Goal: Answer question/provide support: Share knowledge or assist other users

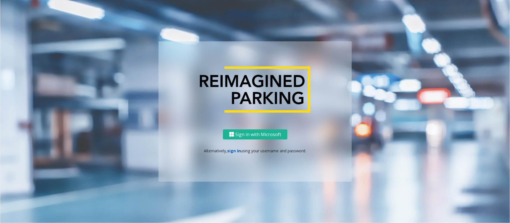
click at [234, 152] on link "sign in" at bounding box center [233, 150] width 13 height 5
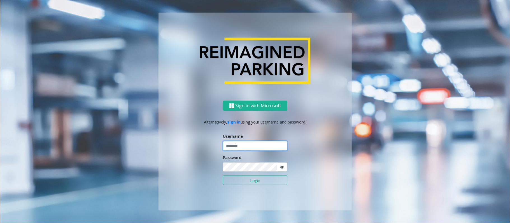
type input "*********"
click at [239, 180] on button "Login" at bounding box center [255, 181] width 64 height 10
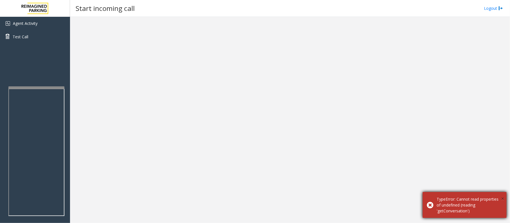
click at [501, 200] on span "×" at bounding box center [502, 199] width 3 height 8
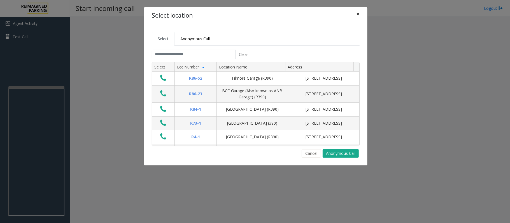
click at [356, 13] on span "×" at bounding box center [357, 14] width 3 height 8
click at [184, 54] on input "text" at bounding box center [194, 55] width 84 height 10
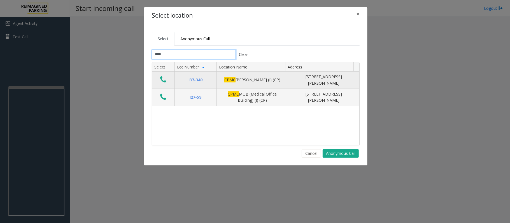
type input "****"
click at [162, 82] on icon "Data table" at bounding box center [163, 80] width 6 height 8
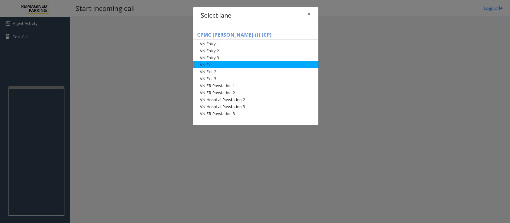
click at [216, 65] on li "VN Exit 1" at bounding box center [255, 64] width 125 height 7
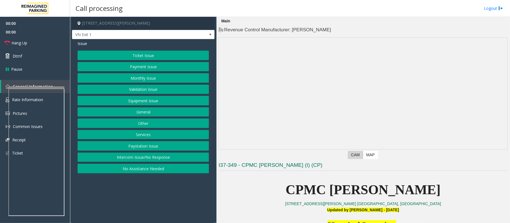
click at [142, 74] on button "Monthly Issue" at bounding box center [143, 78] width 131 height 10
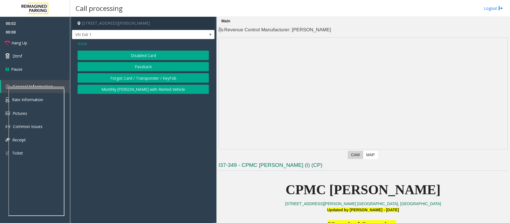
click at [141, 56] on button "Disabled Card" at bounding box center [143, 56] width 131 height 10
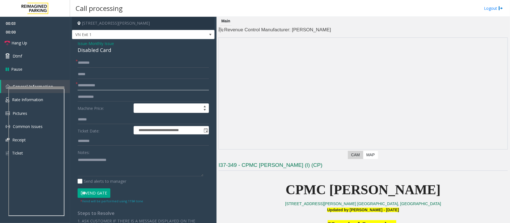
click at [113, 87] on input "text" at bounding box center [143, 86] width 131 height 10
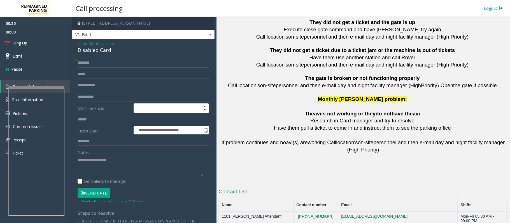
scroll to position [1244, 0]
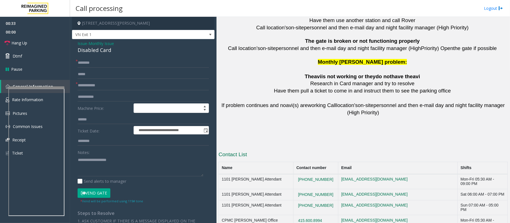
drag, startPoint x: 327, startPoint y: 188, endPoint x: 294, endPoint y: 190, distance: 33.3
click at [294, 215] on td "415.600.8994" at bounding box center [315, 222] width 45 height 15
copy button "415.600.8994"
click at [102, 64] on input "text" at bounding box center [143, 63] width 131 height 10
click at [102, 84] on input "text" at bounding box center [143, 86] width 131 height 10
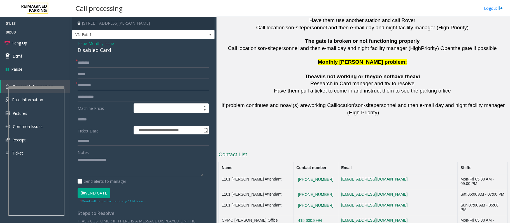
type input "*********"
click at [102, 62] on input "text" at bounding box center [143, 63] width 131 height 10
type input "***"
click at [32, 43] on link "Hang Up" at bounding box center [35, 42] width 70 height 13
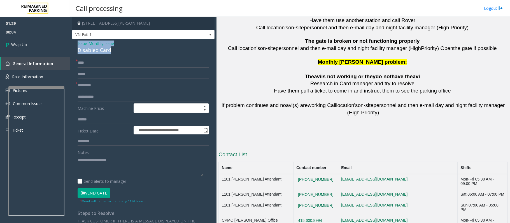
drag, startPoint x: 121, startPoint y: 51, endPoint x: 76, endPoint y: 46, distance: 45.4
click at [76, 46] on div "**********" at bounding box center [143, 190] width 142 height 302
copy div "Issue - Monthly Issue Disabled Card"
click at [91, 167] on textarea at bounding box center [141, 166] width 126 height 21
paste textarea "**********"
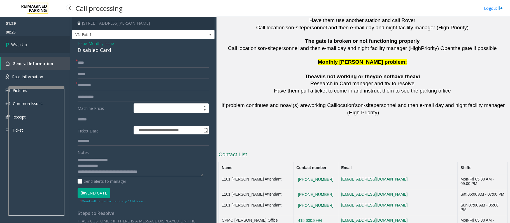
type textarea "**********"
click at [31, 46] on link "Wrap Up" at bounding box center [35, 44] width 70 height 17
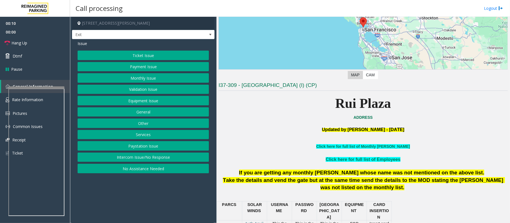
scroll to position [112, 0]
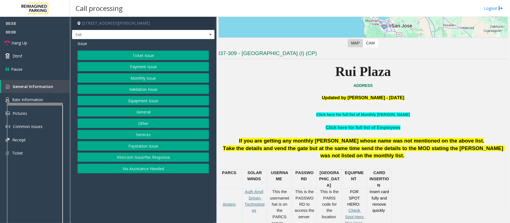
click at [44, 104] on div at bounding box center [35, 104] width 56 height 2
click at [131, 54] on button "Ticket Issue" at bounding box center [143, 56] width 131 height 10
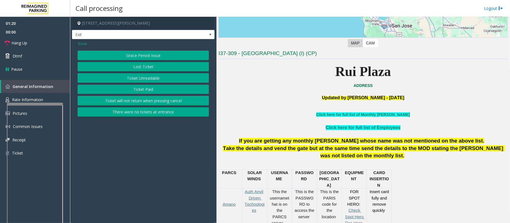
click at [137, 111] on button "There were no tickets at entrance" at bounding box center [143, 112] width 131 height 10
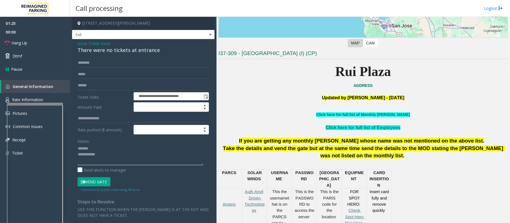
click at [98, 148] on textarea at bounding box center [141, 154] width 126 height 21
click at [97, 152] on textarea at bounding box center [141, 154] width 126 height 21
click at [111, 51] on div "There were no tickets at entrance" at bounding box center [143, 50] width 131 height 8
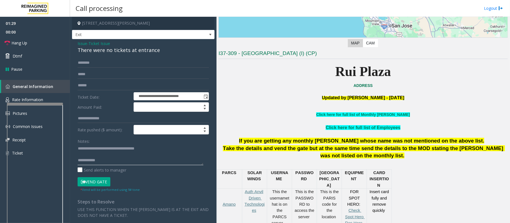
click at [130, 157] on textarea at bounding box center [141, 154] width 126 height 21
click at [130, 161] on textarea at bounding box center [141, 154] width 126 height 21
type textarea "**********"
click at [99, 64] on input "text" at bounding box center [143, 63] width 131 height 10
type input "******"
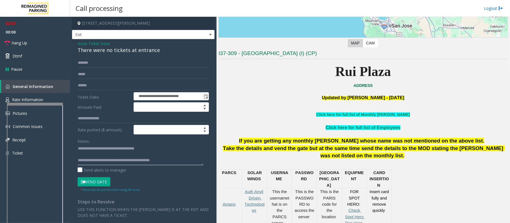
type textarea "**********"
click at [103, 185] on button "Vend Gate" at bounding box center [94, 182] width 33 height 10
click at [114, 154] on textarea at bounding box center [141, 154] width 126 height 21
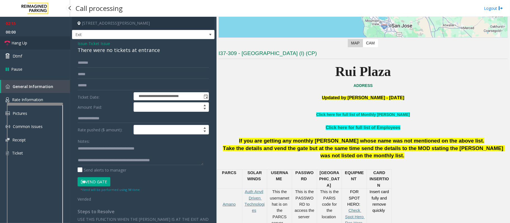
click at [24, 39] on link "Hang Up" at bounding box center [35, 42] width 70 height 13
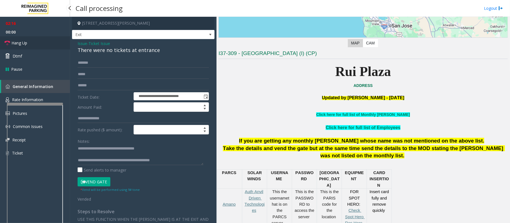
click at [24, 40] on link "Hang Up" at bounding box center [35, 42] width 70 height 13
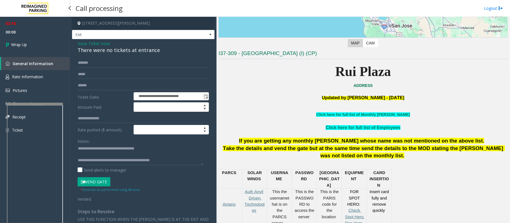
click at [24, 40] on link "Wrap Up" at bounding box center [35, 44] width 70 height 17
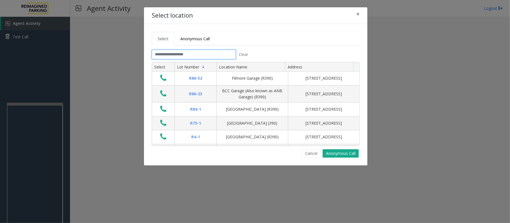
click at [189, 57] on input "text" at bounding box center [194, 55] width 84 height 10
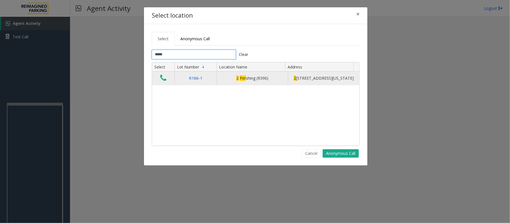
type input "*****"
click at [161, 79] on icon "Data table" at bounding box center [163, 78] width 6 height 8
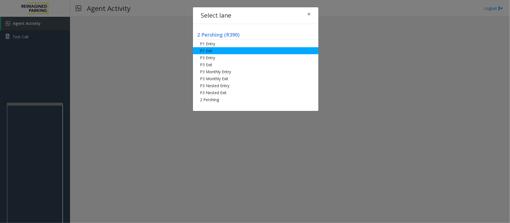
click at [220, 52] on li "P1 Exit" at bounding box center [255, 50] width 125 height 7
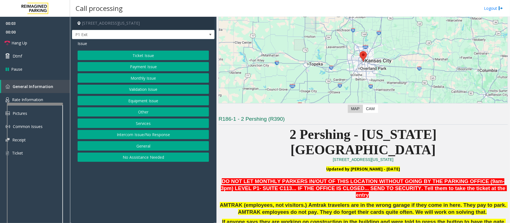
scroll to position [112, 0]
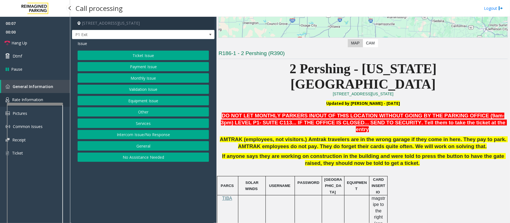
click at [35, 97] on span "Rate Information" at bounding box center [27, 99] width 31 height 5
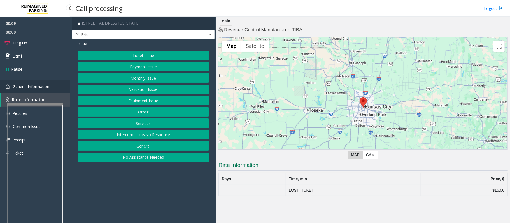
click at [40, 90] on link "General Information" at bounding box center [35, 86] width 70 height 13
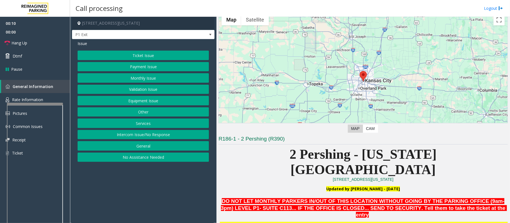
scroll to position [37, 0]
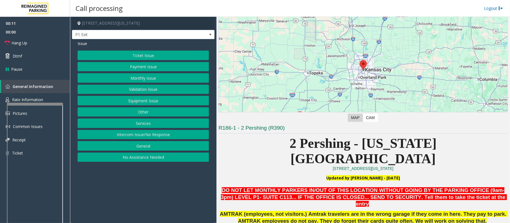
drag, startPoint x: 149, startPoint y: 108, endPoint x: 152, endPoint y: 108, distance: 3.1
click at [151, 109] on div "Ticket Issue Payment Issue Monthly Issue Validation Issue Equipment Issue Other…" at bounding box center [143, 106] width 131 height 111
click at [152, 107] on div "Ticket Issue Payment Issue Monthly Issue Validation Issue Equipment Issue Other…" at bounding box center [143, 106] width 131 height 111
click at [150, 110] on button "Other" at bounding box center [143, 112] width 131 height 10
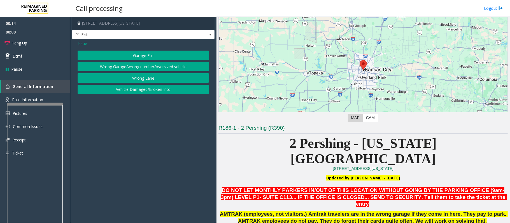
click at [153, 68] on button "Wrong Garage/wrong number/oversized vehicle" at bounding box center [143, 67] width 131 height 10
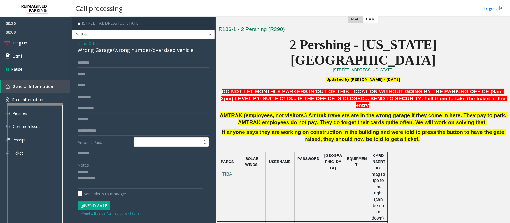
scroll to position [149, 0]
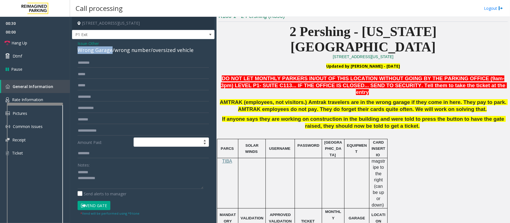
drag, startPoint x: 111, startPoint y: 48, endPoint x: 75, endPoint y: 50, distance: 35.8
click at [75, 50] on div "Issue - Other Wrong Garage/wrong number/oversized vehicle Amount Paid: Notes: S…" at bounding box center [143, 152] width 142 height 226
type textarea "**********"
click at [102, 62] on input "text" at bounding box center [143, 63] width 131 height 10
click at [84, 62] on input "******" at bounding box center [143, 63] width 131 height 10
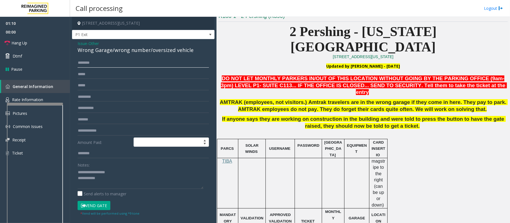
type input "*******"
click at [103, 179] on textarea at bounding box center [141, 178] width 126 height 21
type textarea "**********"
click at [100, 205] on button "Vend Gate" at bounding box center [94, 206] width 33 height 10
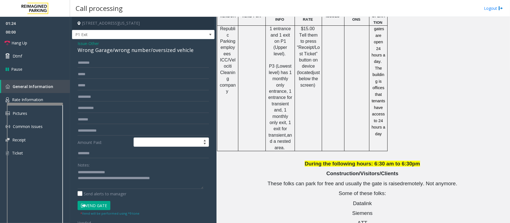
scroll to position [634, 0]
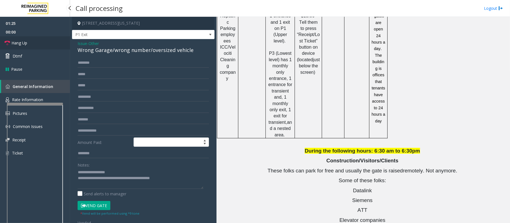
click at [48, 41] on link "Hang Up" at bounding box center [35, 42] width 70 height 13
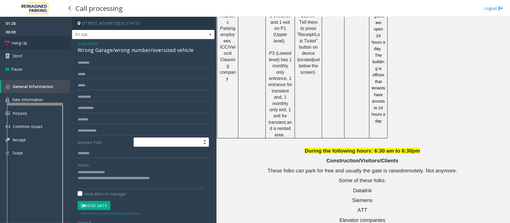
click at [48, 41] on link "Hang Up" at bounding box center [35, 42] width 70 height 13
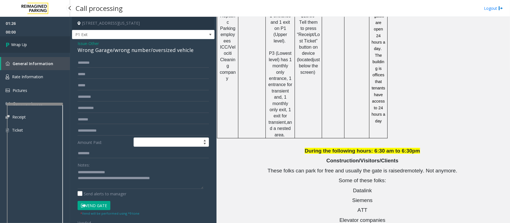
click at [49, 44] on link "Wrap Up" at bounding box center [35, 44] width 70 height 17
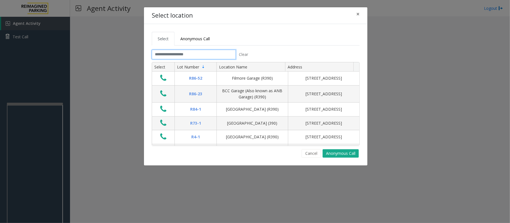
click at [216, 54] on input "text" at bounding box center [194, 55] width 84 height 10
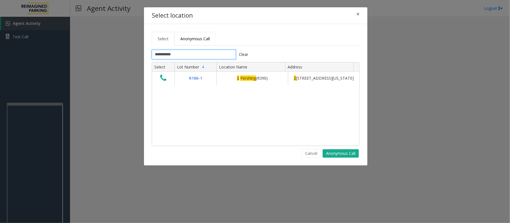
type input "**********"
click at [194, 39] on span "Anonymous Call" at bounding box center [194, 38] width 29 height 5
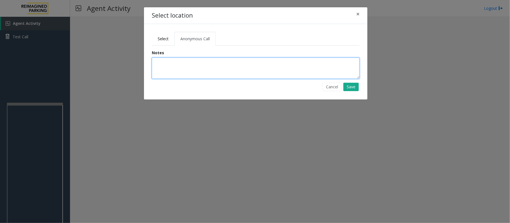
click at [194, 63] on textarea at bounding box center [256, 68] width 208 height 21
type textarea "**********"
click at [351, 87] on button "Save" at bounding box center [350, 87] width 15 height 8
click at [351, 87] on div "**********" at bounding box center [255, 62] width 223 height 76
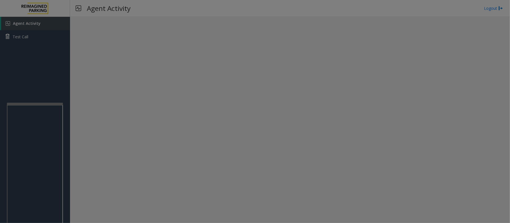
click at [351, 87] on body "**********" at bounding box center [255, 111] width 510 height 223
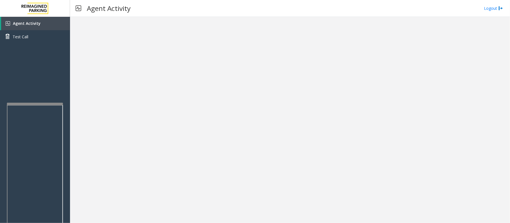
click at [351, 87] on bs-modal-backdrop at bounding box center [255, 111] width 510 height 223
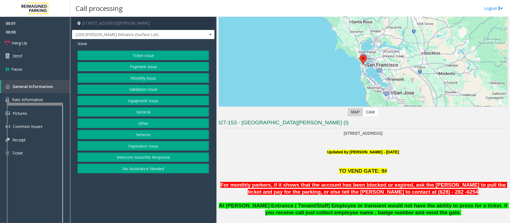
scroll to position [74, 0]
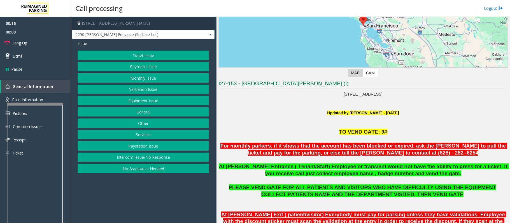
click at [153, 100] on button "Equipment Issue" at bounding box center [143, 101] width 131 height 10
click at [148, 77] on button "Out of Tickets" at bounding box center [143, 78] width 131 height 10
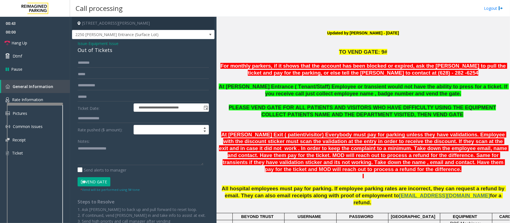
scroll to position [186, 0]
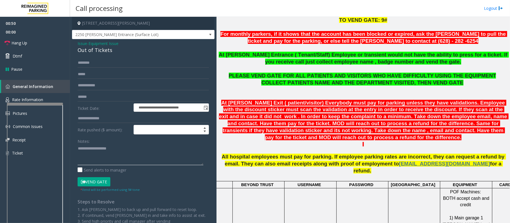
type textarea "**********"
drag, startPoint x: 113, startPoint y: 51, endPoint x: 75, endPoint y: 43, distance: 38.8
click at [75, 43] on div "**********" at bounding box center [143, 143] width 142 height 208
click at [111, 158] on textarea at bounding box center [141, 154] width 126 height 21
click at [29, 41] on link "Hang Up" at bounding box center [35, 42] width 70 height 13
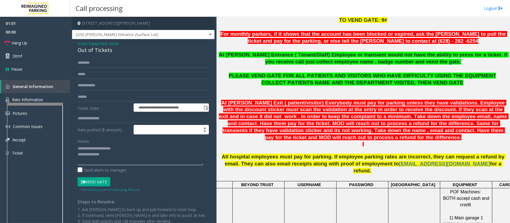
click at [95, 163] on textarea at bounding box center [141, 154] width 126 height 21
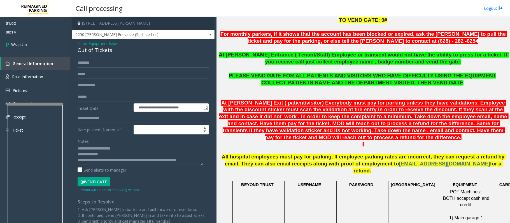
scroll to position [4, 0]
type textarea "**********"
click at [27, 51] on link "Wrap Up" at bounding box center [35, 44] width 70 height 17
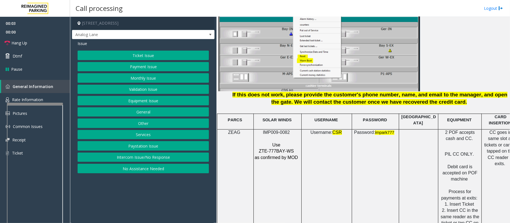
scroll to position [672, 0]
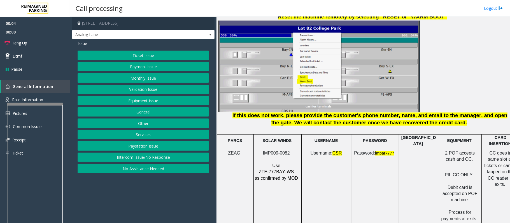
click at [275, 151] on span "IMP009-0082" at bounding box center [276, 153] width 27 height 5
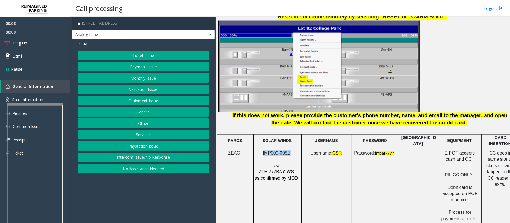
click at [151, 157] on button "Intercom Issue/No Response" at bounding box center [143, 158] width 131 height 10
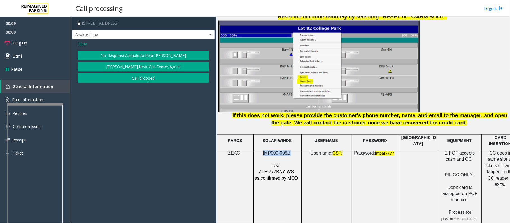
click at [133, 58] on button "No Response/Unable to hear [PERSON_NAME]" at bounding box center [143, 56] width 131 height 10
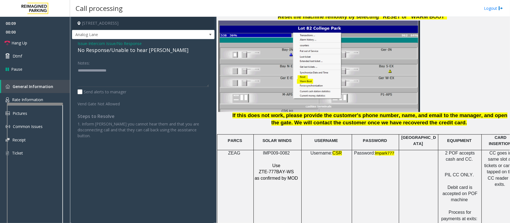
click at [130, 50] on div "No Response/Unable to hear [PERSON_NAME]" at bounding box center [143, 50] width 131 height 8
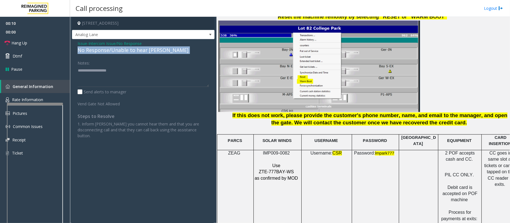
click at [130, 50] on div "No Response/Unable to hear [PERSON_NAME]" at bounding box center [143, 50] width 131 height 8
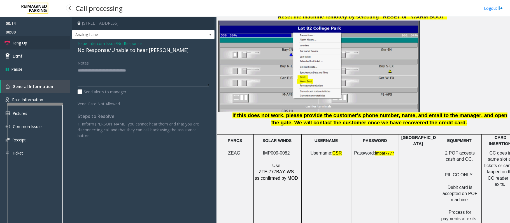
type textarea "**********"
click at [34, 41] on link "Hang Up" at bounding box center [35, 42] width 70 height 13
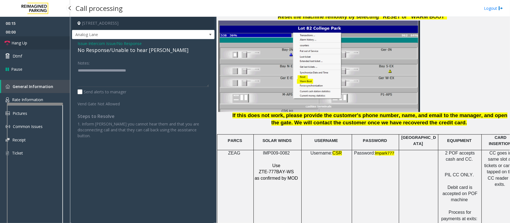
click at [34, 41] on link "Hang Up" at bounding box center [35, 42] width 70 height 13
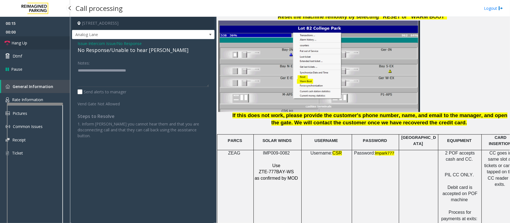
click at [34, 41] on link "Hang Up" at bounding box center [35, 42] width 70 height 13
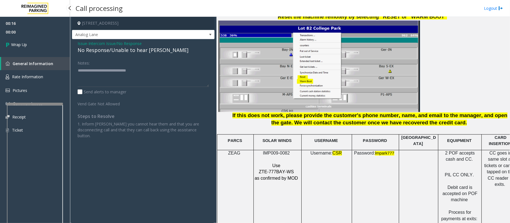
click at [34, 41] on link "Wrap Up" at bounding box center [35, 44] width 70 height 17
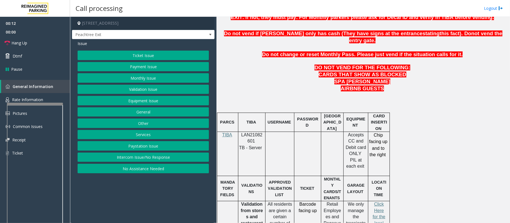
scroll to position [261, 0]
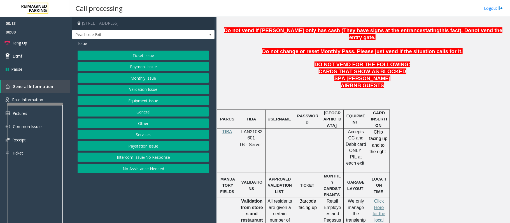
click at [257, 130] on span "LAN21082601" at bounding box center [251, 135] width 21 height 11
copy p "LAN21082601"
click at [158, 68] on button "Payment Issue" at bounding box center [143, 67] width 131 height 10
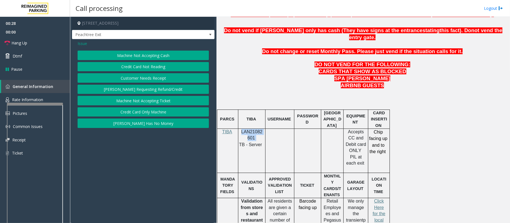
click at [159, 69] on button "Credit Card Not Reading" at bounding box center [143, 67] width 131 height 10
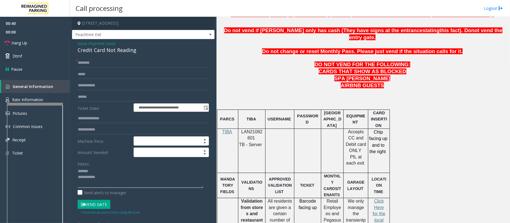
click at [98, 173] on textarea at bounding box center [141, 177] width 126 height 21
click at [105, 49] on div "Credit Card Not Reading" at bounding box center [143, 50] width 131 height 8
click at [102, 180] on textarea at bounding box center [141, 177] width 126 height 21
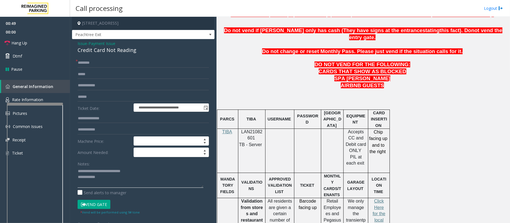
type textarea "**********"
click at [90, 66] on input "text" at bounding box center [143, 63] width 131 height 10
type input "**"
click at [107, 177] on textarea at bounding box center [141, 177] width 126 height 21
click at [24, 44] on span "Hang Up" at bounding box center [19, 43] width 16 height 6
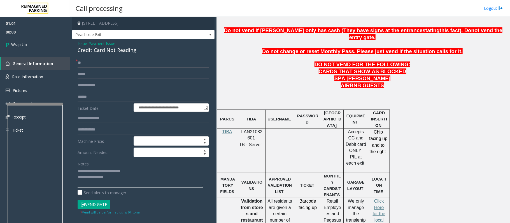
click at [121, 174] on textarea at bounding box center [141, 177] width 126 height 21
click at [122, 182] on textarea at bounding box center [141, 177] width 126 height 21
click at [118, 179] on textarea at bounding box center [141, 177] width 126 height 21
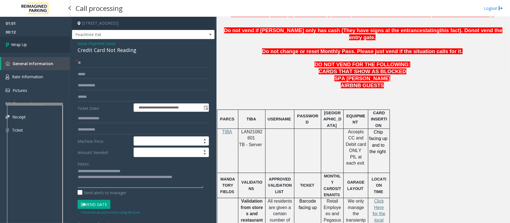
type textarea "**********"
click at [44, 49] on link "Wrap Up" at bounding box center [35, 44] width 70 height 17
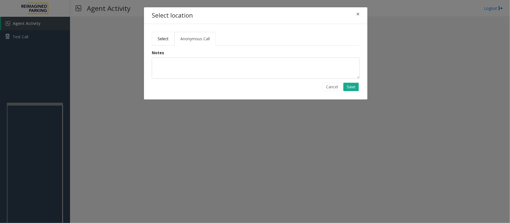
click at [170, 37] on link "Select" at bounding box center [163, 39] width 23 height 14
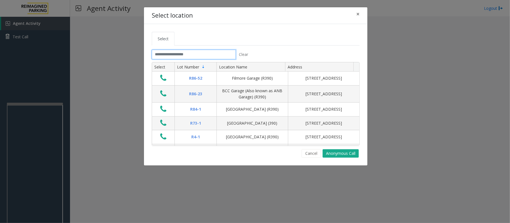
click at [196, 51] on input "text" at bounding box center [194, 55] width 84 height 10
click at [178, 40] on ul "Select" at bounding box center [256, 39] width 208 height 14
click at [202, 58] on input "text" at bounding box center [194, 55] width 84 height 10
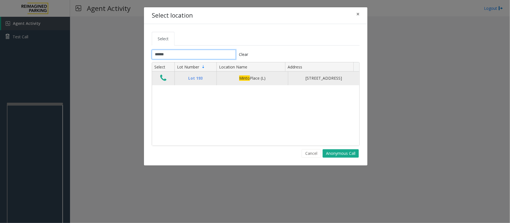
type input "*****"
click at [163, 82] on icon "Data table" at bounding box center [163, 78] width 6 height 8
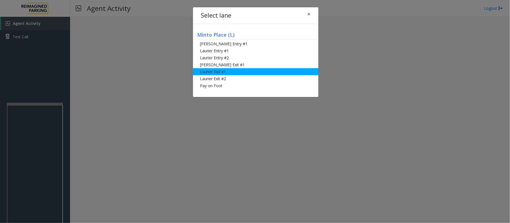
click at [231, 71] on li "Laurier Exit #1" at bounding box center [255, 71] width 125 height 7
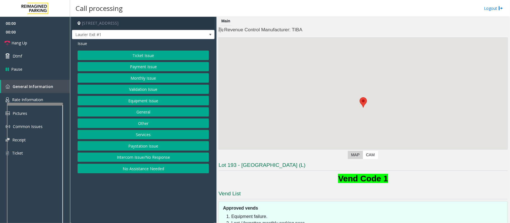
scroll to position [53, 0]
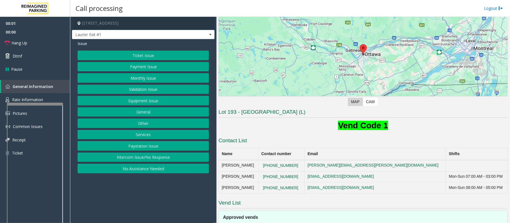
click at [153, 56] on button "Ticket Issue" at bounding box center [143, 56] width 131 height 10
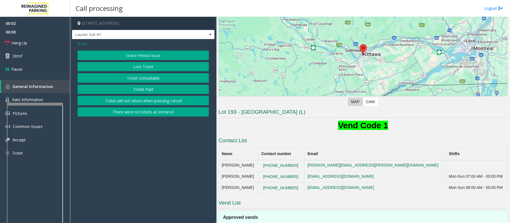
click at [149, 81] on button "Ticket Unreadable" at bounding box center [143, 78] width 131 height 10
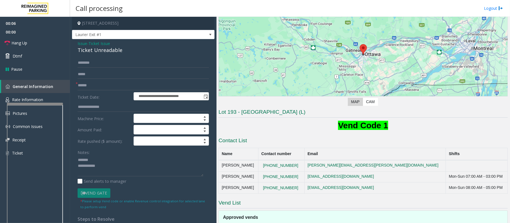
click at [92, 50] on div "Ticket Unreadable" at bounding box center [143, 50] width 131 height 8
click at [113, 168] on textarea at bounding box center [141, 166] width 126 height 21
drag, startPoint x: 113, startPoint y: 168, endPoint x: 118, endPoint y: 167, distance: 4.5
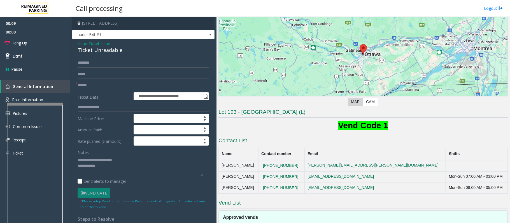
click at [118, 167] on textarea at bounding box center [141, 166] width 126 height 21
type textarea "**********"
click at [91, 85] on input "text" at bounding box center [143, 86] width 131 height 10
type input "*****"
click at [45, 58] on link "Dtmf" at bounding box center [35, 56] width 70 height 13
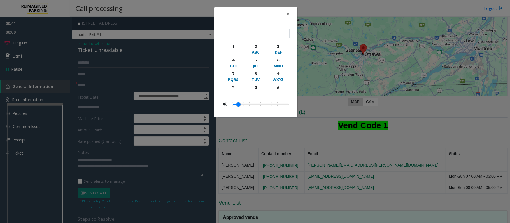
click at [235, 48] on div "1" at bounding box center [232, 47] width 15 height 6
type input "*"
click at [287, 16] on span "×" at bounding box center [287, 14] width 3 height 8
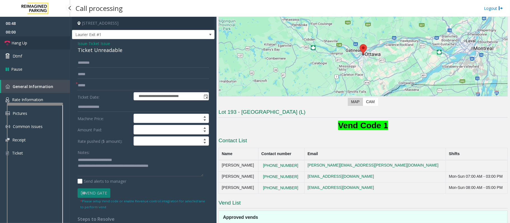
click at [45, 40] on link "Hang Up" at bounding box center [35, 42] width 70 height 13
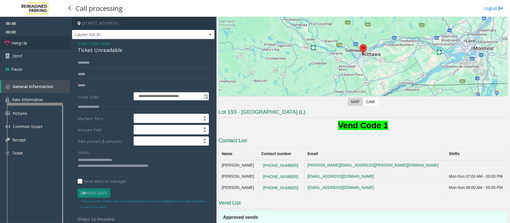
click at [45, 40] on link "Hang Up" at bounding box center [35, 42] width 70 height 13
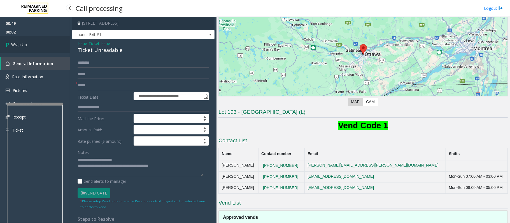
click at [45, 40] on link "Wrap Up" at bounding box center [35, 44] width 70 height 17
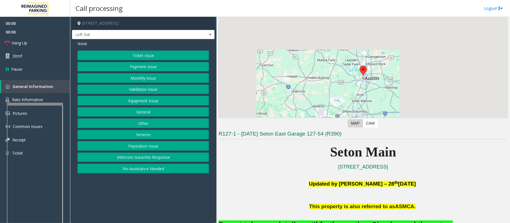
scroll to position [37, 0]
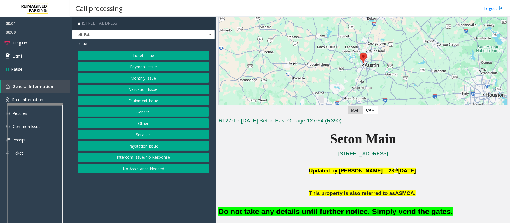
click at [164, 100] on button "Equipment Issue" at bounding box center [143, 101] width 131 height 10
click at [164, 100] on button "Gate / Door Won't Open" at bounding box center [143, 101] width 131 height 10
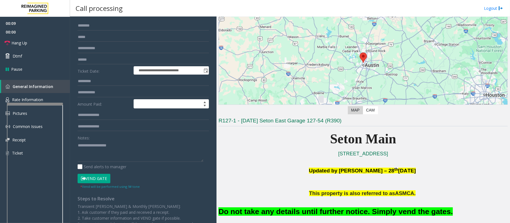
click at [97, 177] on button "Vend Gate" at bounding box center [94, 179] width 33 height 10
click at [244, 213] on font "Do not take any details until further notice. Simply vend the gates." at bounding box center [335, 212] width 234 height 8
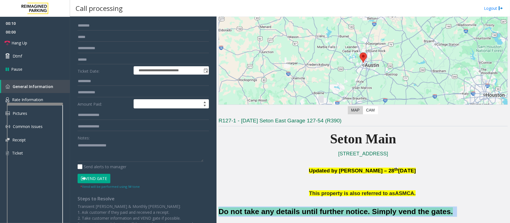
click at [244, 213] on font "Do not take any details until further notice. Simply vend the gates." at bounding box center [335, 212] width 234 height 8
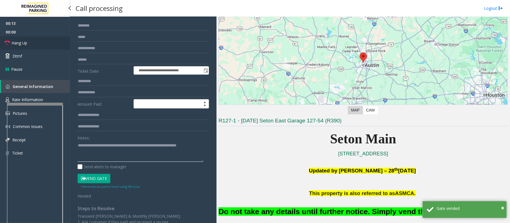
type textarea "**********"
click at [43, 40] on link "Hang Up" at bounding box center [35, 42] width 70 height 13
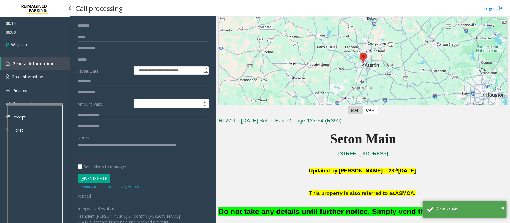
click at [43, 40] on link "Wrap Up" at bounding box center [35, 44] width 70 height 17
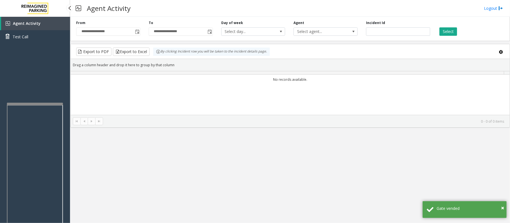
click at [43, 40] on link "Test Call" at bounding box center [35, 36] width 70 height 13
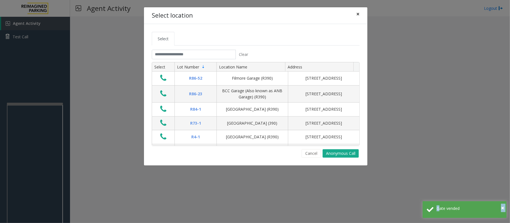
click at [360, 16] on button "×" at bounding box center [357, 14] width 11 height 14
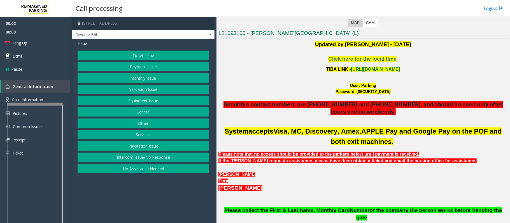
scroll to position [112, 0]
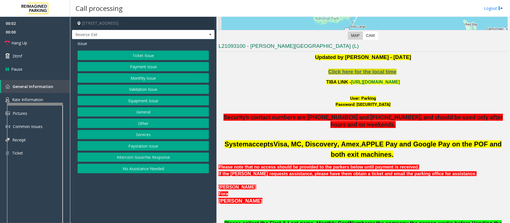
click at [349, 71] on span "Click here for the local time" at bounding box center [362, 72] width 68 height 6
click at [133, 78] on button "Monthly Issue" at bounding box center [143, 78] width 131 height 10
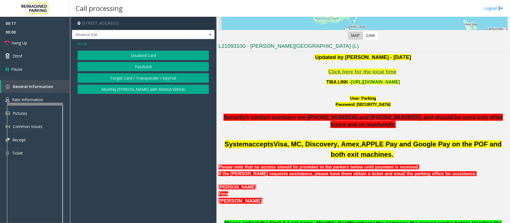
click at [136, 55] on button "Disabled Card" at bounding box center [143, 56] width 131 height 10
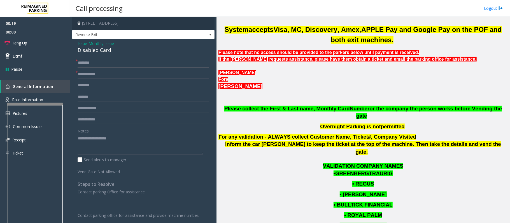
scroll to position [224, 0]
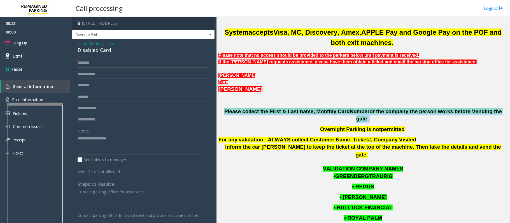
drag, startPoint x: 231, startPoint y: 114, endPoint x: 495, endPoint y: 110, distance: 263.9
click at [495, 110] on p "Please collect the First & Last name, Monthly Card Number or the company the pe…" at bounding box center [362, 115] width 289 height 15
click at [86, 76] on input "text" at bounding box center [143, 75] width 131 height 10
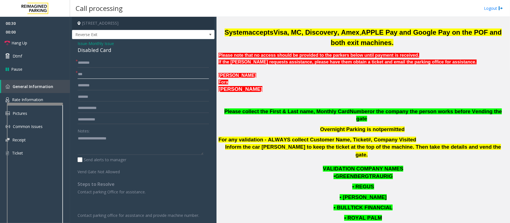
type input "***"
click at [110, 62] on input "text" at bounding box center [143, 63] width 131 height 10
type input "**********"
click at [93, 137] on textarea at bounding box center [141, 144] width 126 height 21
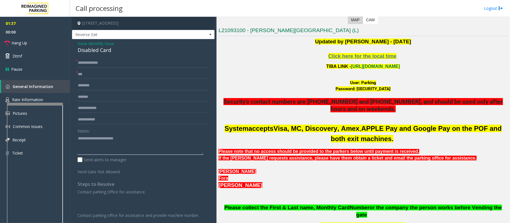
scroll to position [112, 0]
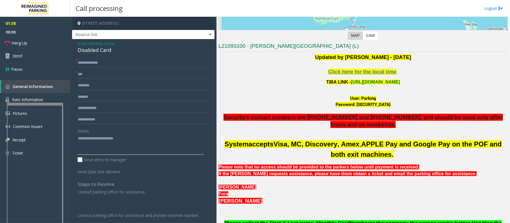
click at [125, 140] on textarea at bounding box center [141, 144] width 126 height 21
drag, startPoint x: 117, startPoint y: 49, endPoint x: 74, endPoint y: 41, distance: 42.9
click at [74, 41] on div "**********" at bounding box center [143, 158] width 142 height 238
click at [111, 148] on textarea at bounding box center [141, 144] width 126 height 21
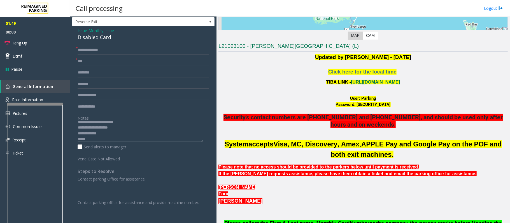
scroll to position [0, 0]
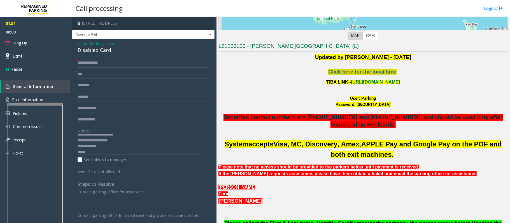
click at [367, 71] on span "Click here for the local time" at bounding box center [362, 72] width 68 height 6
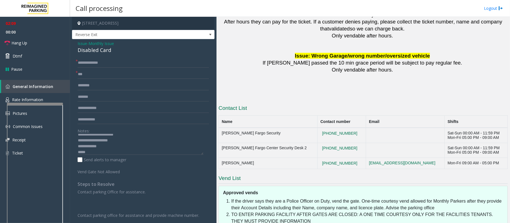
scroll to position [773, 0]
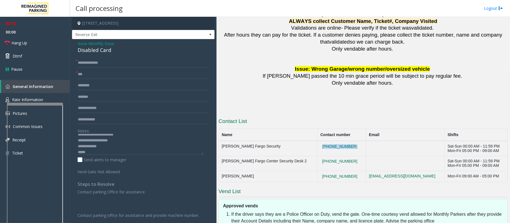
drag, startPoint x: 337, startPoint y: 134, endPoint x: 302, endPoint y: 130, distance: 34.9
click at [317, 141] on td "[PHONE_NUMBER]" at bounding box center [341, 148] width 48 height 15
copy button "[PHONE_NUMBER]"
click at [104, 151] on textarea at bounding box center [141, 144] width 126 height 21
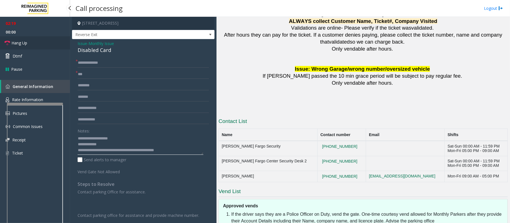
type textarea "**********"
click at [29, 45] on link "Hang Up" at bounding box center [35, 42] width 70 height 13
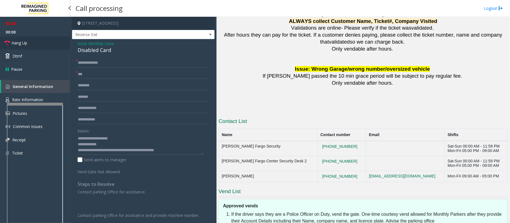
click at [29, 45] on link "Hang Up" at bounding box center [35, 42] width 70 height 13
click at [29, 46] on link "Hang Up" at bounding box center [35, 42] width 70 height 13
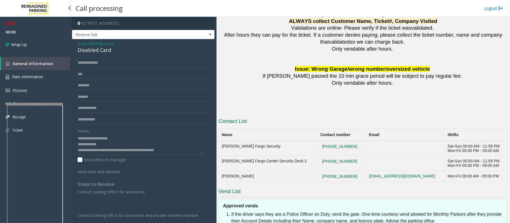
click at [29, 46] on link "Wrap Up" at bounding box center [35, 44] width 70 height 17
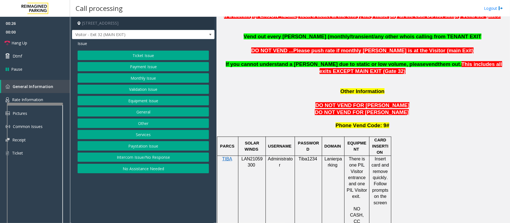
scroll to position [410, 0]
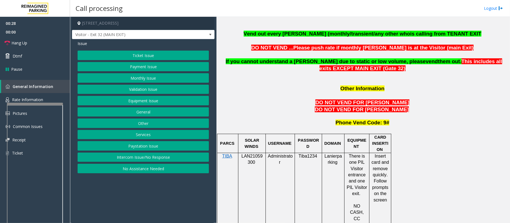
click at [255, 154] on span "LAN21059300" at bounding box center [251, 159] width 21 height 11
copy p "LAN21059300"
click at [145, 90] on button "Validation Issue" at bounding box center [143, 90] width 131 height 10
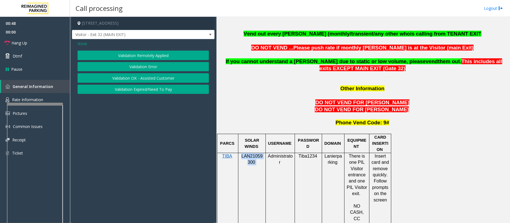
click at [142, 65] on button "Validation Error" at bounding box center [143, 67] width 131 height 10
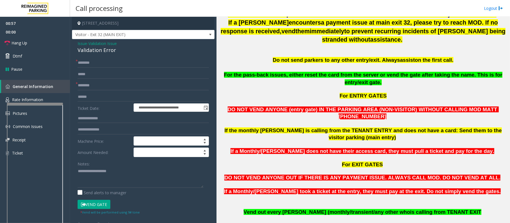
scroll to position [112, 0]
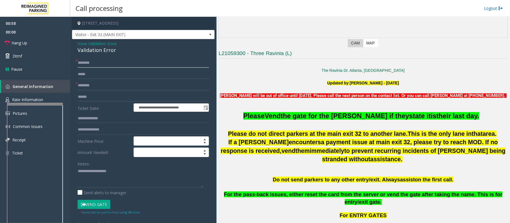
click at [97, 66] on input "text" at bounding box center [143, 63] width 131 height 10
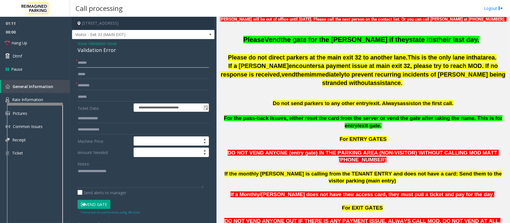
scroll to position [186, 0]
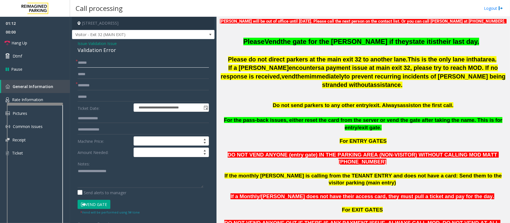
type input "*****"
click at [99, 90] on input "text" at bounding box center [143, 86] width 131 height 10
type input "**********"
click at [41, 40] on link "Hang Up" at bounding box center [35, 42] width 70 height 13
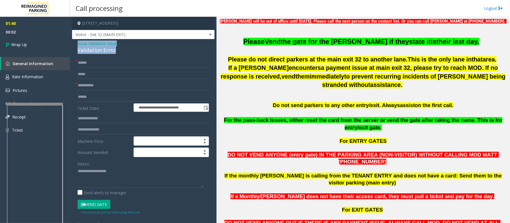
drag, startPoint x: 119, startPoint y: 51, endPoint x: 74, endPoint y: 46, distance: 44.8
click at [74, 46] on div "**********" at bounding box center [143, 181] width 142 height 284
copy div "Issue - Validation Issue Validation Error"
click at [86, 173] on textarea at bounding box center [141, 177] width 126 height 21
paste textarea "**********"
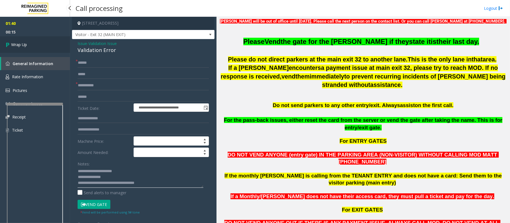
type textarea "**********"
click at [43, 44] on link "Wrap Up" at bounding box center [35, 44] width 70 height 17
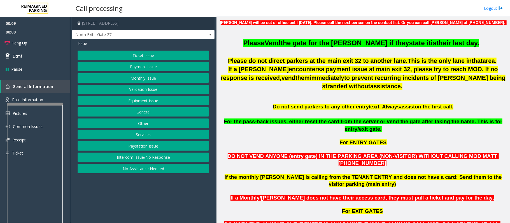
scroll to position [186, 0]
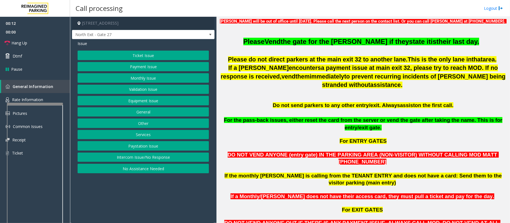
click at [156, 79] on button "Monthly Issue" at bounding box center [143, 78] width 131 height 10
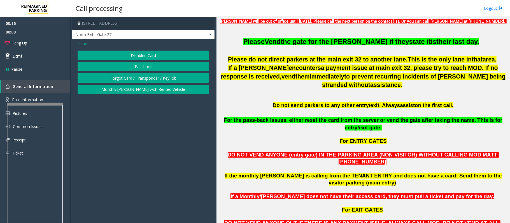
click at [163, 53] on button "Disabled Card" at bounding box center [143, 56] width 131 height 10
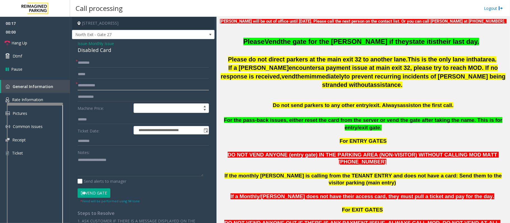
click at [111, 84] on input "text" at bounding box center [143, 86] width 131 height 10
type input "**********"
click at [98, 64] on input "text" at bounding box center [143, 63] width 131 height 10
drag, startPoint x: 115, startPoint y: 50, endPoint x: 75, endPoint y: 42, distance: 40.5
click at [75, 42] on div "**********" at bounding box center [143, 175] width 142 height 273
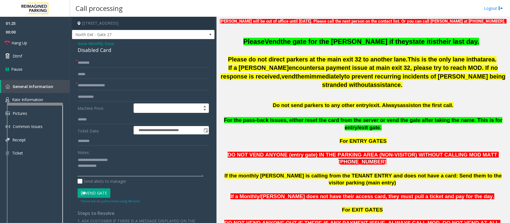
type textarea "**********"
drag, startPoint x: 128, startPoint y: 86, endPoint x: 75, endPoint y: 88, distance: 52.7
click at [75, 88] on div "**********" at bounding box center [143, 182] width 140 height 248
type input "*****"
click at [44, 40] on link "Hang Up" at bounding box center [35, 42] width 70 height 13
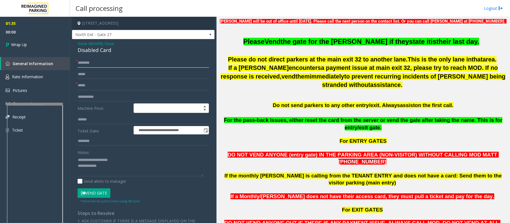
click at [95, 64] on input "text" at bounding box center [143, 63] width 131 height 10
type input "**********"
click at [112, 164] on textarea at bounding box center [141, 166] width 126 height 21
type textarea "**********"
click at [46, 48] on link "Wrap Up" at bounding box center [35, 44] width 70 height 17
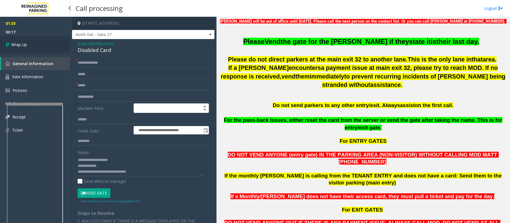
click at [46, 48] on link "Wrap Up" at bounding box center [35, 44] width 70 height 17
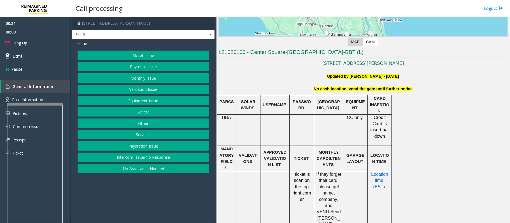
scroll to position [112, 0]
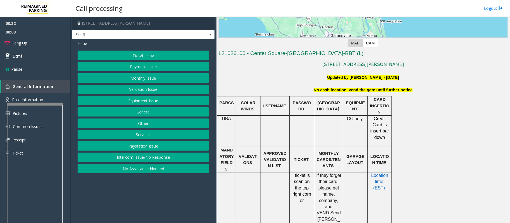
click at [151, 103] on button "Equipment Issue" at bounding box center [143, 101] width 131 height 10
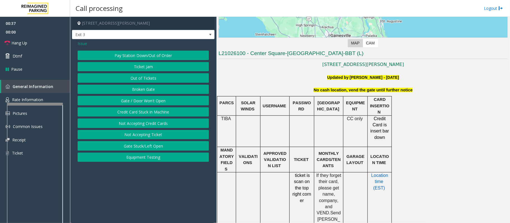
click at [146, 99] on button "Gate / Door Won't Open" at bounding box center [143, 101] width 131 height 10
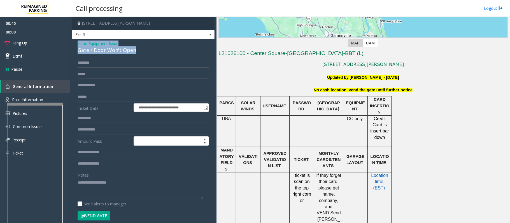
drag, startPoint x: 148, startPoint y: 53, endPoint x: 77, endPoint y: 40, distance: 72.3
click at [77, 40] on div "**********" at bounding box center [143, 178] width 142 height 278
click at [127, 189] on textarea at bounding box center [141, 188] width 126 height 21
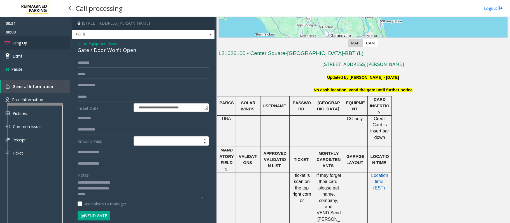
click at [55, 46] on link "Hang Up" at bounding box center [35, 42] width 70 height 13
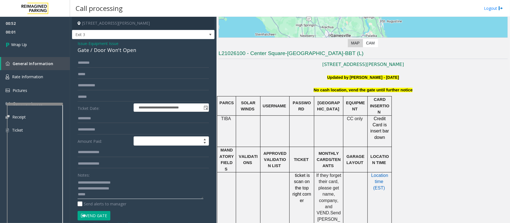
click at [101, 194] on textarea at bounding box center [141, 188] width 126 height 21
click at [93, 196] on textarea at bounding box center [141, 188] width 126 height 21
type textarea "**********"
click at [25, 46] on span "Wrap Up" at bounding box center [19, 45] width 16 height 6
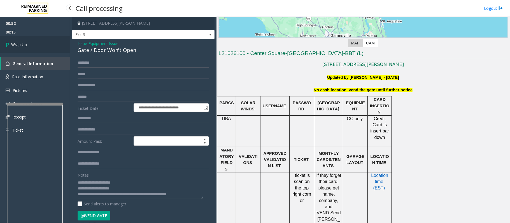
click at [25, 46] on span "Wrap Up" at bounding box center [19, 45] width 16 height 6
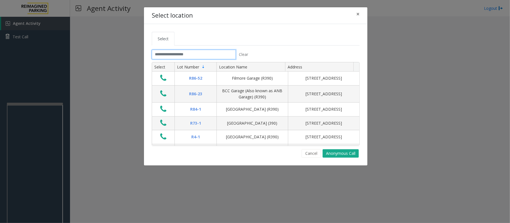
click at [167, 54] on input "text" at bounding box center [194, 55] width 84 height 10
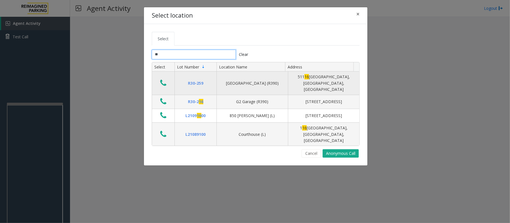
type input "**"
click at [165, 81] on icon "Data table" at bounding box center [163, 83] width 6 height 8
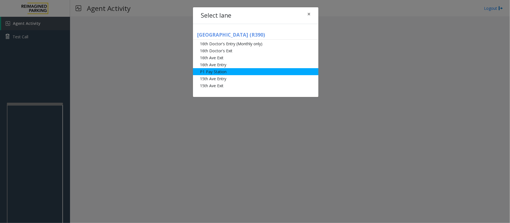
click at [232, 72] on li "P1 Pay Station" at bounding box center [255, 71] width 125 height 7
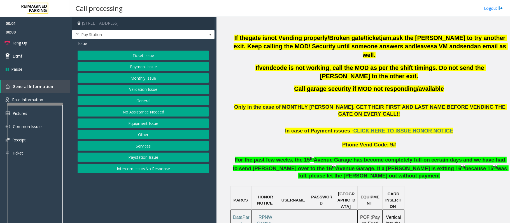
scroll to position [298, 0]
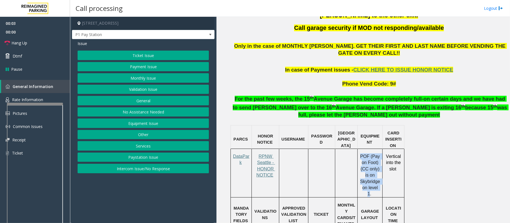
drag, startPoint x: 377, startPoint y: 166, endPoint x: 358, endPoint y: 133, distance: 37.9
click at [358, 154] on div "POF (Pay on Foot) (CC only) is on Skybridge on level 1." at bounding box center [369, 176] width 25 height 44
click at [377, 161] on p "POF (Pay on Foot) (CC only) is on Skybridge on level 1." at bounding box center [369, 176] width 21 height 44
drag, startPoint x: 379, startPoint y: 164, endPoint x: 367, endPoint y: 153, distance: 16.1
click at [367, 154] on p "POF (Pay on Foot) (CC only) is on Skybridge on level 1." at bounding box center [369, 176] width 21 height 44
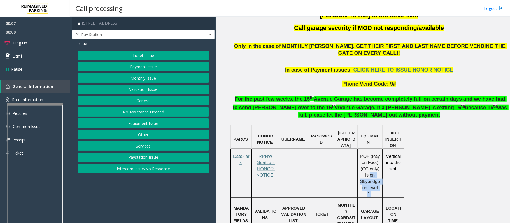
click at [364, 154] on p "POF (Pay on Foot) (CC only) is on Skybridge on level 1." at bounding box center [369, 176] width 21 height 44
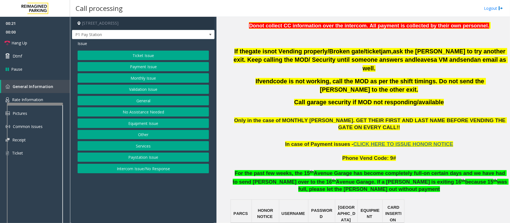
scroll to position [186, 0]
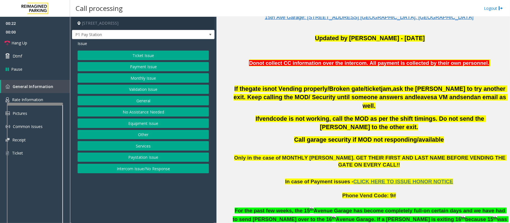
click at [277, 155] on span "Only in the case of MONTHLY [PERSON_NAME]. GET THEIR FIRST AND LAST NAME BEFORE…" at bounding box center [370, 161] width 273 height 13
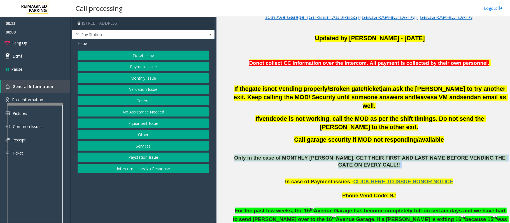
click at [277, 155] on span "Only in the case of MONTHLY [PERSON_NAME]. GET THEIR FIRST AND LAST NAME BEFORE…" at bounding box center [370, 161] width 273 height 13
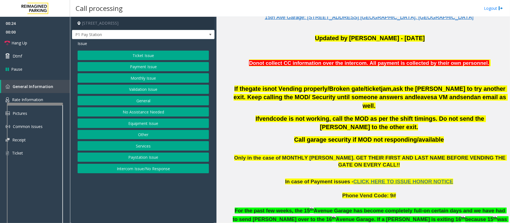
click at [279, 144] on p at bounding box center [370, 147] width 276 height 6
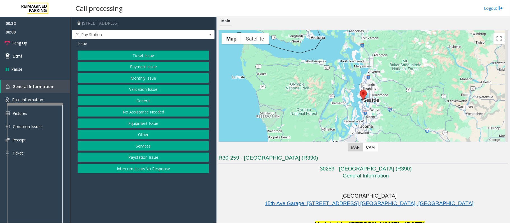
click at [288, 171] on p "30259 - [GEOGRAPHIC_DATA] (R390)" at bounding box center [366, 169] width 282 height 7
click at [142, 123] on button "Equipment Issue" at bounding box center [143, 124] width 131 height 10
click at [135, 101] on button "Gate / Door Won't Open" at bounding box center [143, 101] width 131 height 10
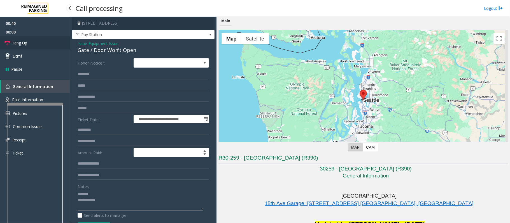
type textarea "**********"
click at [43, 40] on link "Hang Up" at bounding box center [35, 42] width 70 height 13
click at [95, 43] on span "Equipment Issue" at bounding box center [103, 44] width 30 height 6
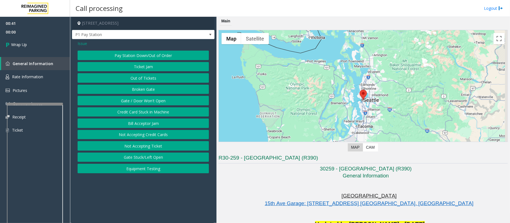
click at [82, 39] on div "Issue Pay Station Down/Out of Order Ticket Jam Out of Tickets [GEOGRAPHIC_DATA]…" at bounding box center [143, 107] width 142 height 137
click at [78, 43] on span "Issue" at bounding box center [83, 44] width 10 height 6
click at [147, 67] on button "Payment Issue" at bounding box center [143, 67] width 131 height 10
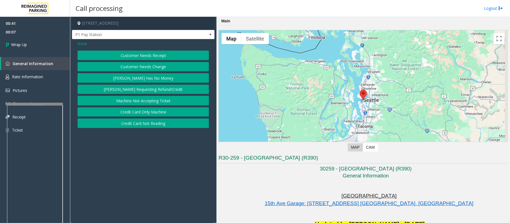
click at [158, 114] on button "Credit Card Only Machine" at bounding box center [143, 112] width 131 height 10
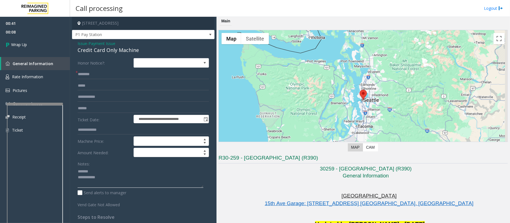
click at [101, 170] on textarea at bounding box center [141, 177] width 126 height 21
click at [107, 176] on textarea at bounding box center [141, 177] width 126 height 21
type textarea "**********"
click at [25, 39] on link "Wrap Up" at bounding box center [35, 44] width 70 height 17
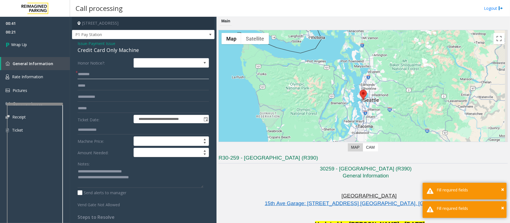
click at [85, 77] on input "text" at bounding box center [143, 75] width 131 height 10
type input "**"
click at [38, 48] on link "Wrap Up" at bounding box center [35, 44] width 70 height 17
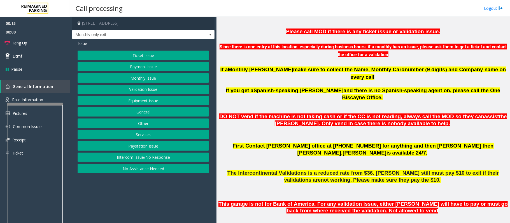
scroll to position [186, 0]
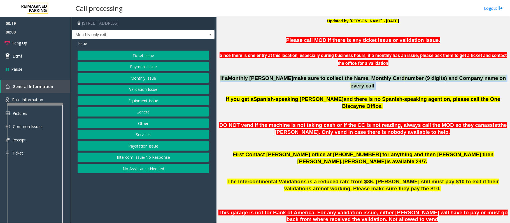
drag, startPoint x: 233, startPoint y: 79, endPoint x: 487, endPoint y: 78, distance: 254.1
click at [487, 78] on p "If a Monthly [PERSON_NAME] make sure to collect the Name, Monthly Card number (…" at bounding box center [362, 82] width 289 height 15
click at [465, 80] on span "9 digits) and Company name on every call" at bounding box center [427, 81] width 155 height 13
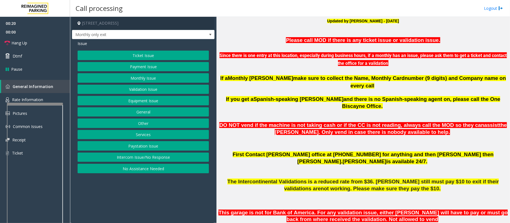
click at [439, 77] on span "9 digits) and Company name on every call" at bounding box center [427, 81] width 155 height 13
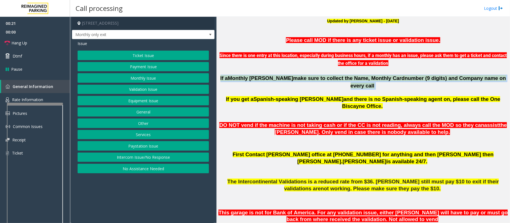
click at [439, 77] on span "9 digits) and Company name on every call" at bounding box center [427, 81] width 155 height 13
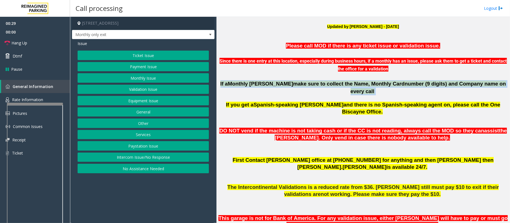
scroll to position [224, 0]
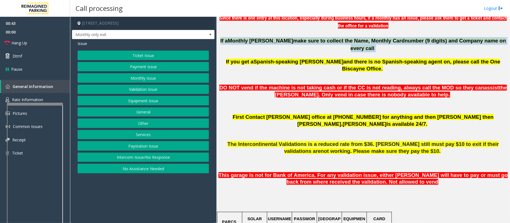
click at [144, 122] on button "Other" at bounding box center [143, 124] width 131 height 10
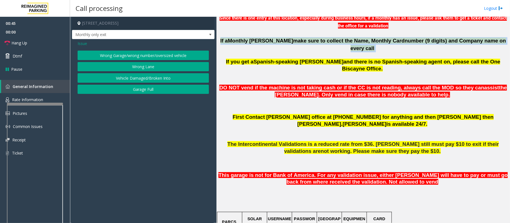
click at [156, 63] on button "Wrong Lane" at bounding box center [143, 67] width 131 height 10
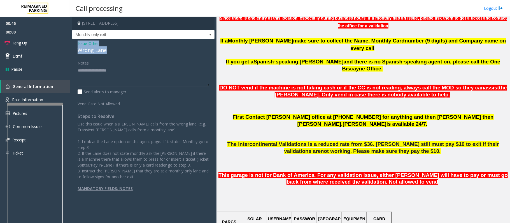
drag, startPoint x: 119, startPoint y: 50, endPoint x: 75, endPoint y: 40, distance: 45.1
click at [75, 40] on div "Issue - Other Wrong Lane Notes: Send alerts to manager Vend Gate Not Allowed St…" at bounding box center [143, 124] width 142 height 170
click at [106, 76] on textarea at bounding box center [143, 76] width 131 height 21
click at [43, 44] on link "Hang Up" at bounding box center [35, 42] width 70 height 13
click at [110, 76] on textarea at bounding box center [143, 76] width 131 height 21
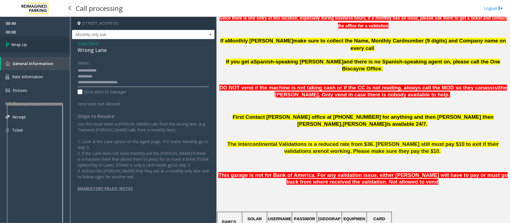
type textarea "**********"
click at [57, 47] on link "Wrap Up" at bounding box center [35, 44] width 70 height 17
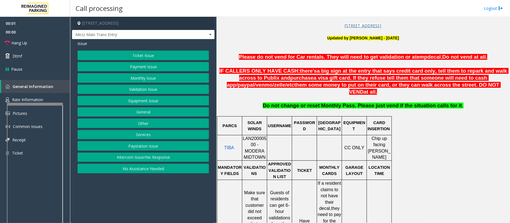
scroll to position [186, 0]
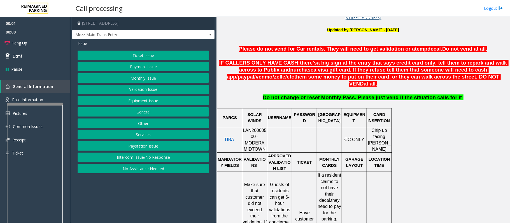
click at [258, 128] on span "LAN20000500 - MODERA MIDTOWN" at bounding box center [255, 140] width 24 height 24
copy span "LAN20000500"
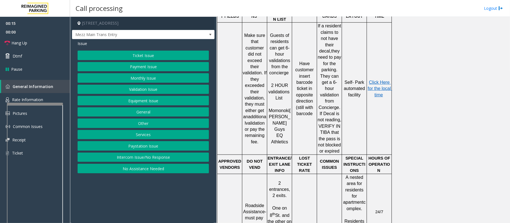
scroll to position [373, 0]
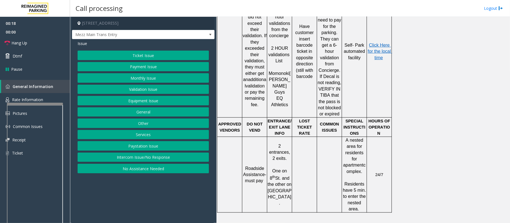
click at [428, 104] on div "PARCS SOLAR WINDS USERNAME PASSWORD PARIS EQUIPMENT CARD INSERTION TIBA LAN2000…" at bounding box center [362, 67] width 290 height 291
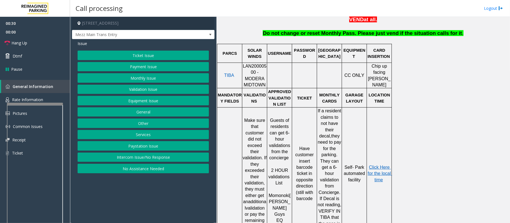
scroll to position [298, 0]
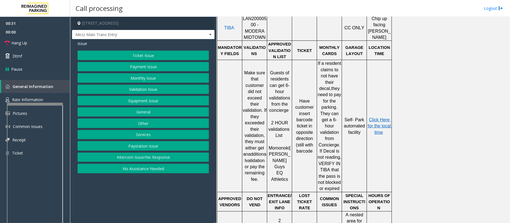
click at [325, 121] on span "they need to pay for the parking. They can get a 6-hour validation from Concier…" at bounding box center [329, 138] width 25 height 105
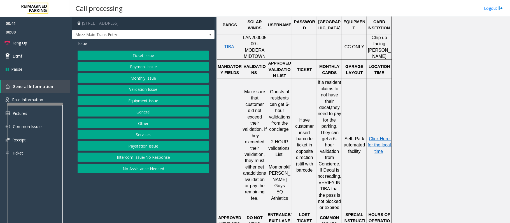
scroll to position [261, 0]
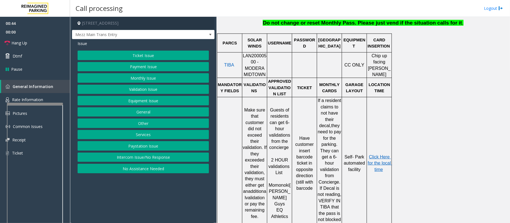
click at [154, 104] on button "Equipment Issue" at bounding box center [143, 101] width 131 height 10
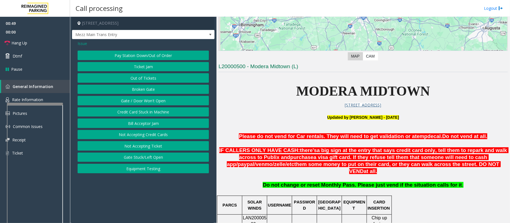
scroll to position [112, 0]
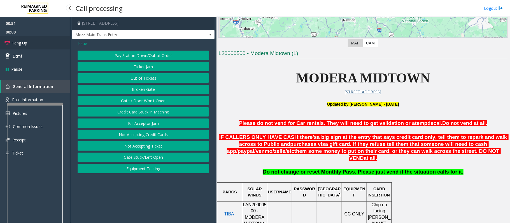
click at [31, 45] on link "Hang Up" at bounding box center [35, 42] width 70 height 13
click at [165, 101] on button "Gate / Door Won't Open" at bounding box center [143, 101] width 131 height 10
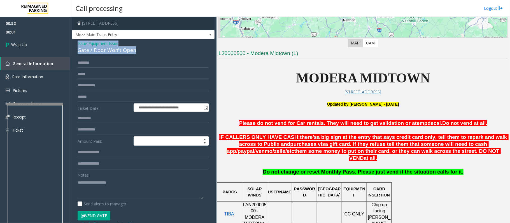
drag, startPoint x: 143, startPoint y: 50, endPoint x: 73, endPoint y: 46, distance: 70.1
click at [73, 46] on div "**********" at bounding box center [143, 178] width 142 height 278
copy div "Issue - Equipment Issue Gate / Door Won't Open"
click at [92, 182] on textarea at bounding box center [141, 188] width 126 height 21
paste textarea "**********"
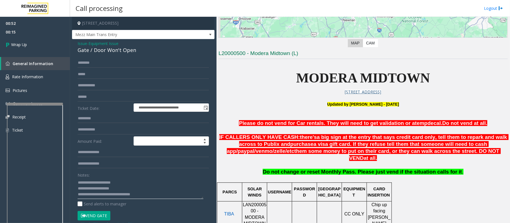
scroll to position [4, 0]
type textarea "**********"
click at [39, 36] on span "00:20" at bounding box center [35, 32] width 70 height 9
click at [43, 50] on link "Wrap Up" at bounding box center [35, 44] width 70 height 17
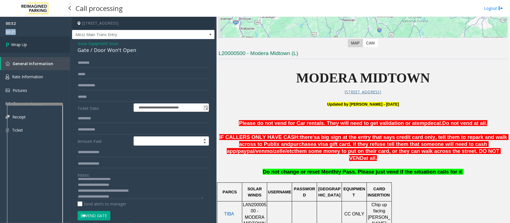
click at [43, 50] on link "Wrap Up" at bounding box center [35, 44] width 70 height 17
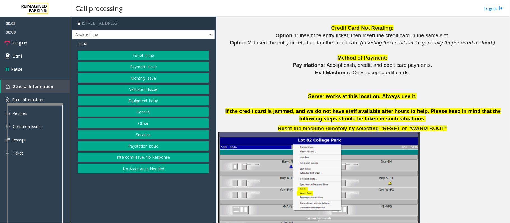
scroll to position [709, 0]
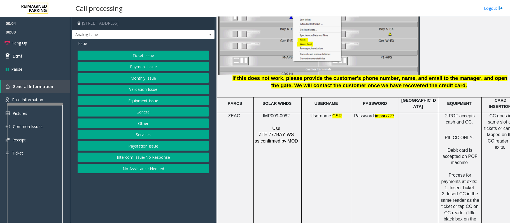
click at [282, 114] on span "IMP009-0082" at bounding box center [276, 116] width 27 height 5
copy p "IMP009-0082"
click at [148, 161] on button "Intercom Issue/No Response" at bounding box center [143, 158] width 131 height 10
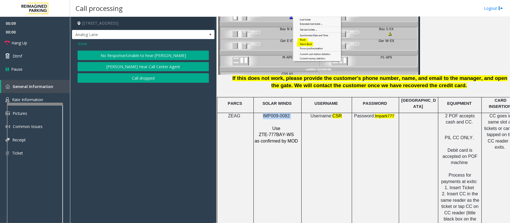
click at [134, 54] on button "No Response/Unable to hear [PERSON_NAME]" at bounding box center [143, 56] width 131 height 10
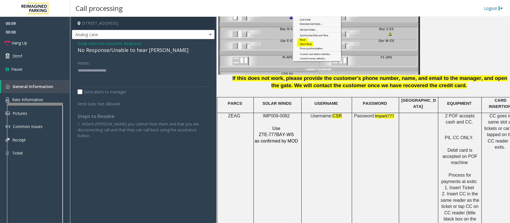
click at [130, 52] on div "No Response/Unable to hear [PERSON_NAME]" at bounding box center [143, 50] width 131 height 8
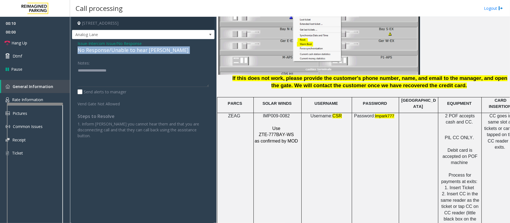
click at [130, 53] on div "No Response/Unable to hear [PERSON_NAME]" at bounding box center [143, 50] width 131 height 8
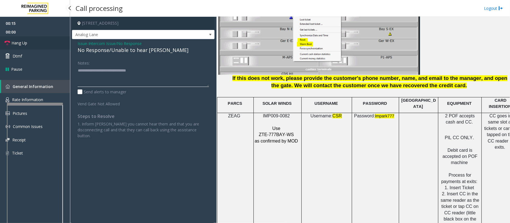
type textarea "**********"
click at [31, 41] on link "Hang Up" at bounding box center [35, 42] width 70 height 13
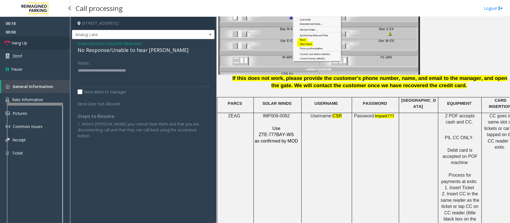
click at [31, 41] on link "Hang Up" at bounding box center [35, 42] width 70 height 13
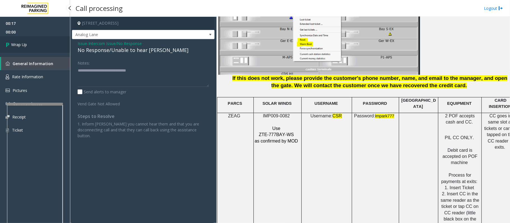
click at [42, 44] on link "Wrap Up" at bounding box center [35, 44] width 70 height 17
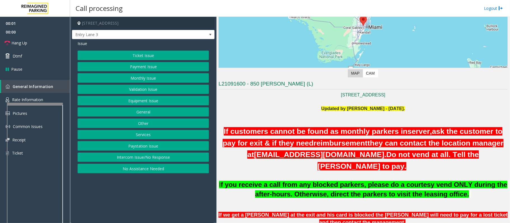
scroll to position [74, 0]
click at [164, 157] on button "Intercom Issue/No Response" at bounding box center [143, 158] width 131 height 10
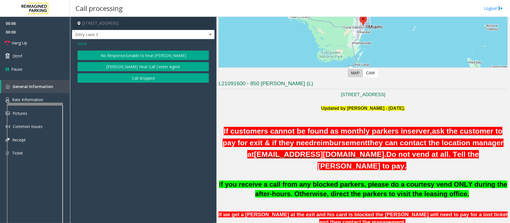
click at [169, 55] on button "No Response/Unable to hear [PERSON_NAME]" at bounding box center [143, 56] width 131 height 10
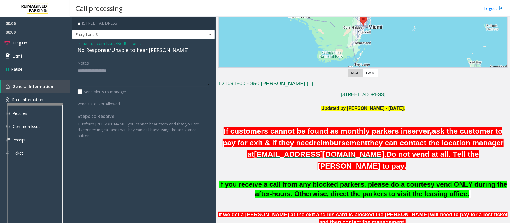
click at [148, 50] on div "No Response/Unable to hear [PERSON_NAME]" at bounding box center [143, 50] width 131 height 8
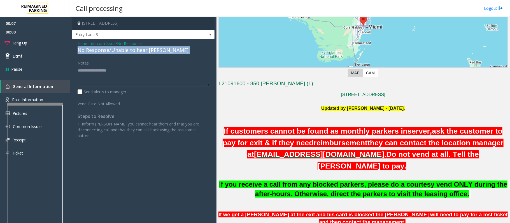
click at [148, 50] on div "No Response/Unable to hear [PERSON_NAME]" at bounding box center [143, 50] width 131 height 8
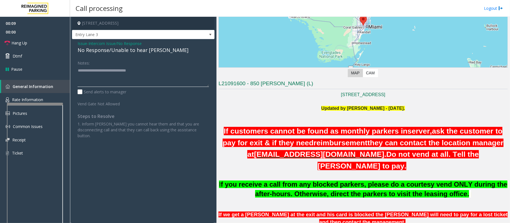
type textarea "**********"
click at [93, 44] on span "Intercom Issue/No Response" at bounding box center [114, 44] width 53 height 6
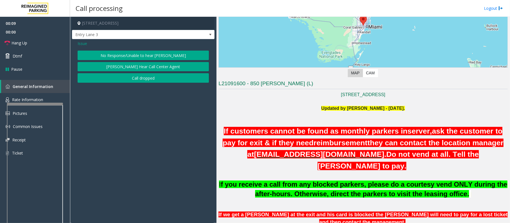
click at [85, 45] on span "Issue" at bounding box center [83, 44] width 10 height 6
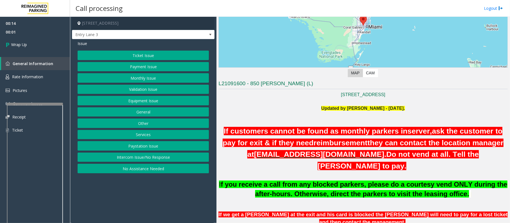
drag, startPoint x: 148, startPoint y: 159, endPoint x: 139, endPoint y: 99, distance: 60.8
click at [146, 158] on button "Intercom Issue/No Response" at bounding box center [143, 158] width 131 height 10
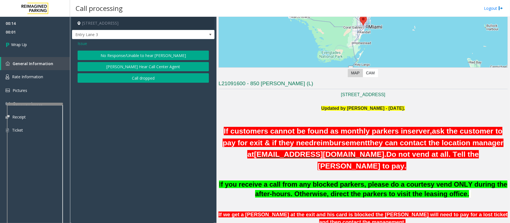
click at [140, 81] on button "Call dropped" at bounding box center [143, 78] width 131 height 10
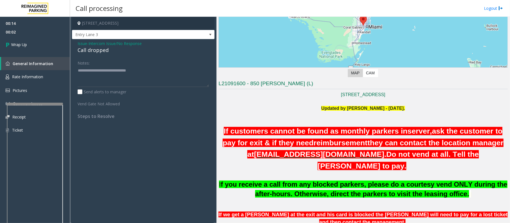
click at [87, 43] on span "- Intercom Issue/No Response" at bounding box center [114, 43] width 55 height 5
click at [90, 50] on div "Call dropped" at bounding box center [143, 50] width 131 height 8
type textarea "**********"
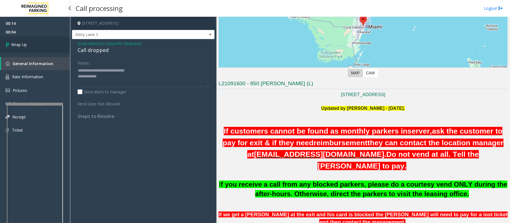
click at [34, 40] on link "Wrap Up" at bounding box center [35, 44] width 70 height 17
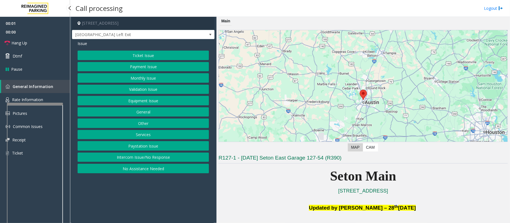
click at [151, 100] on button "Equipment Issue" at bounding box center [143, 101] width 131 height 10
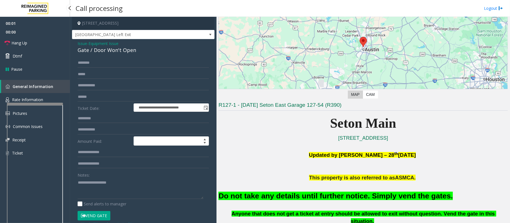
scroll to position [186, 0]
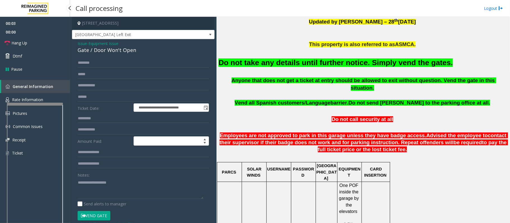
click at [321, 64] on font "Do not take any details until further notice. Simply vend the gates." at bounding box center [335, 62] width 234 height 8
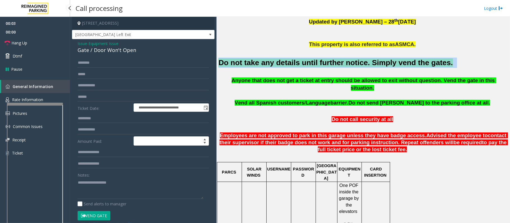
click at [321, 64] on font "Do not take any details until further notice. Simply vend the gates." at bounding box center [335, 62] width 234 height 8
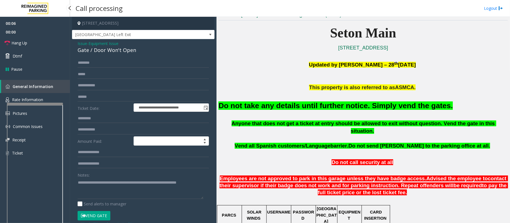
scroll to position [112, 0]
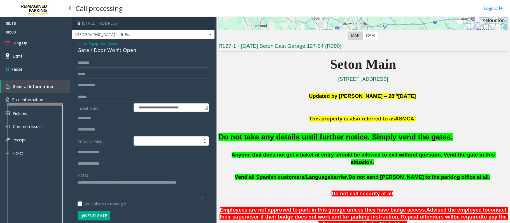
click at [104, 216] on button "Vend Gate" at bounding box center [94, 216] width 33 height 10
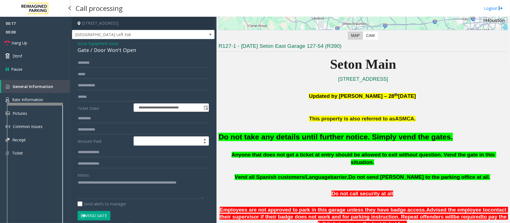
click at [104, 216] on button "Vend Gate" at bounding box center [94, 216] width 33 height 10
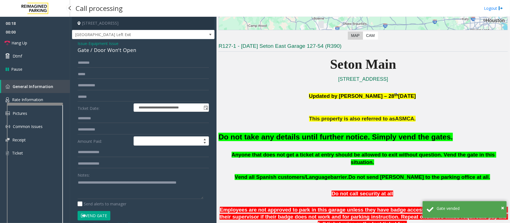
click at [104, 216] on button "Vend Gate" at bounding box center [94, 216] width 33 height 10
click at [104, 215] on button "Vend Gate" at bounding box center [94, 216] width 33 height 10
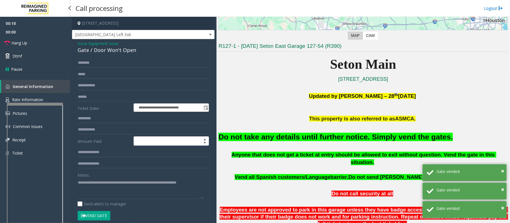
click at [104, 214] on button "Vend Gate" at bounding box center [94, 216] width 33 height 10
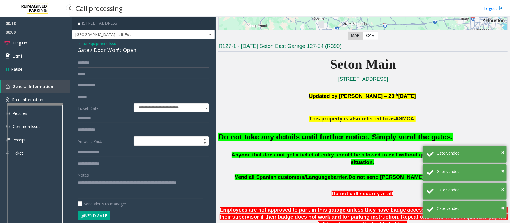
click at [105, 214] on button "Vend Gate" at bounding box center [94, 216] width 33 height 10
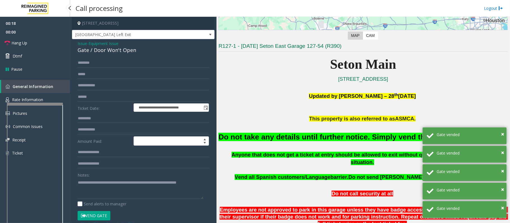
click at [105, 214] on button "Vend Gate" at bounding box center [94, 216] width 33 height 10
click at [105, 213] on button "Vend Gate" at bounding box center [94, 216] width 33 height 10
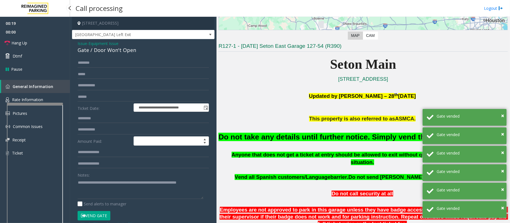
click at [105, 213] on button "Vend Gate" at bounding box center [94, 216] width 33 height 10
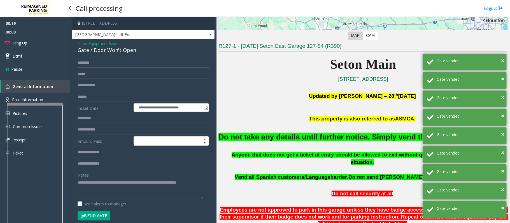
click at [105, 213] on button "Vend Gate" at bounding box center [94, 216] width 33 height 10
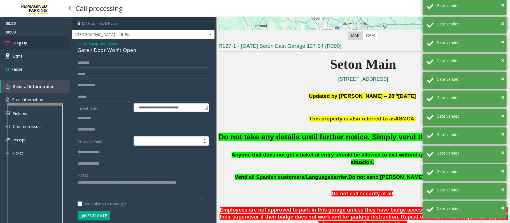
click at [38, 43] on link "Hang Up" at bounding box center [35, 42] width 70 height 13
click at [37, 43] on link "Hang Up" at bounding box center [35, 42] width 70 height 13
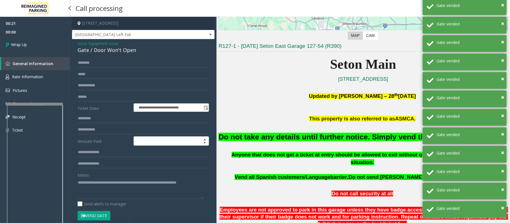
click at [37, 43] on link "Wrap Up" at bounding box center [35, 44] width 70 height 17
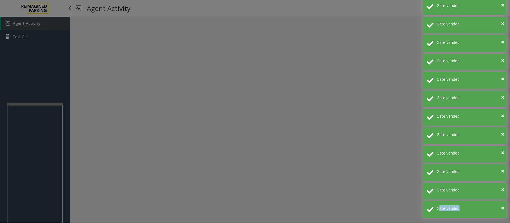
click at [37, 43] on body "Agent Activity Test Call × Close Powered by Umojo © 2025 Agent Activity Logout …" at bounding box center [255, 111] width 510 height 223
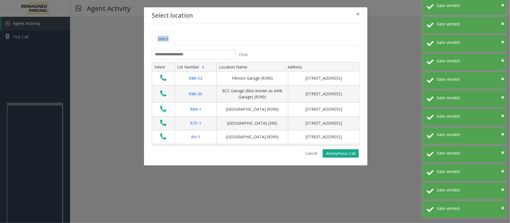
click at [37, 43] on div "Select location × Select Clear Select Lot Number Location Name Address R86-52 F…" at bounding box center [255, 111] width 510 height 223
click at [358, 10] on span "×" at bounding box center [357, 14] width 3 height 8
